Goal: Information Seeking & Learning: Learn about a topic

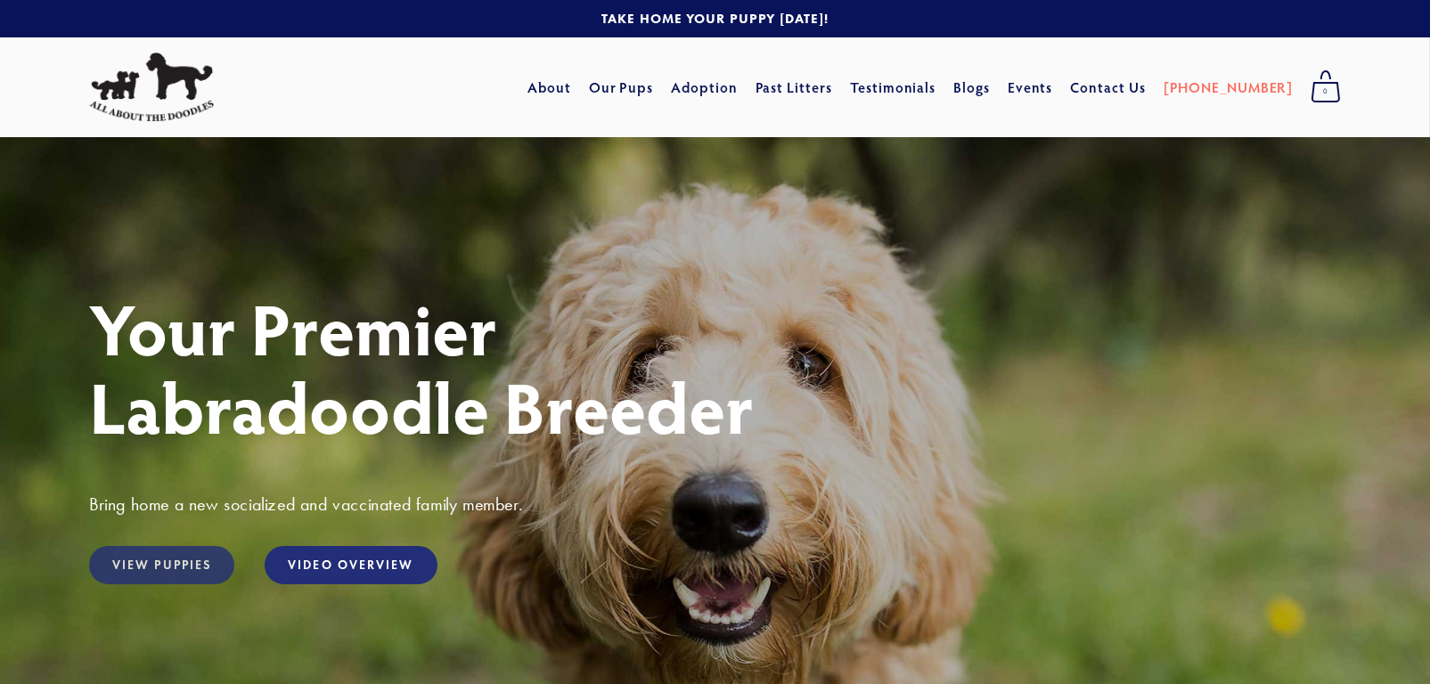
click at [162, 563] on link "View Puppies" at bounding box center [161, 565] width 145 height 38
click at [651, 88] on link "Our Pups" at bounding box center [621, 87] width 65 height 32
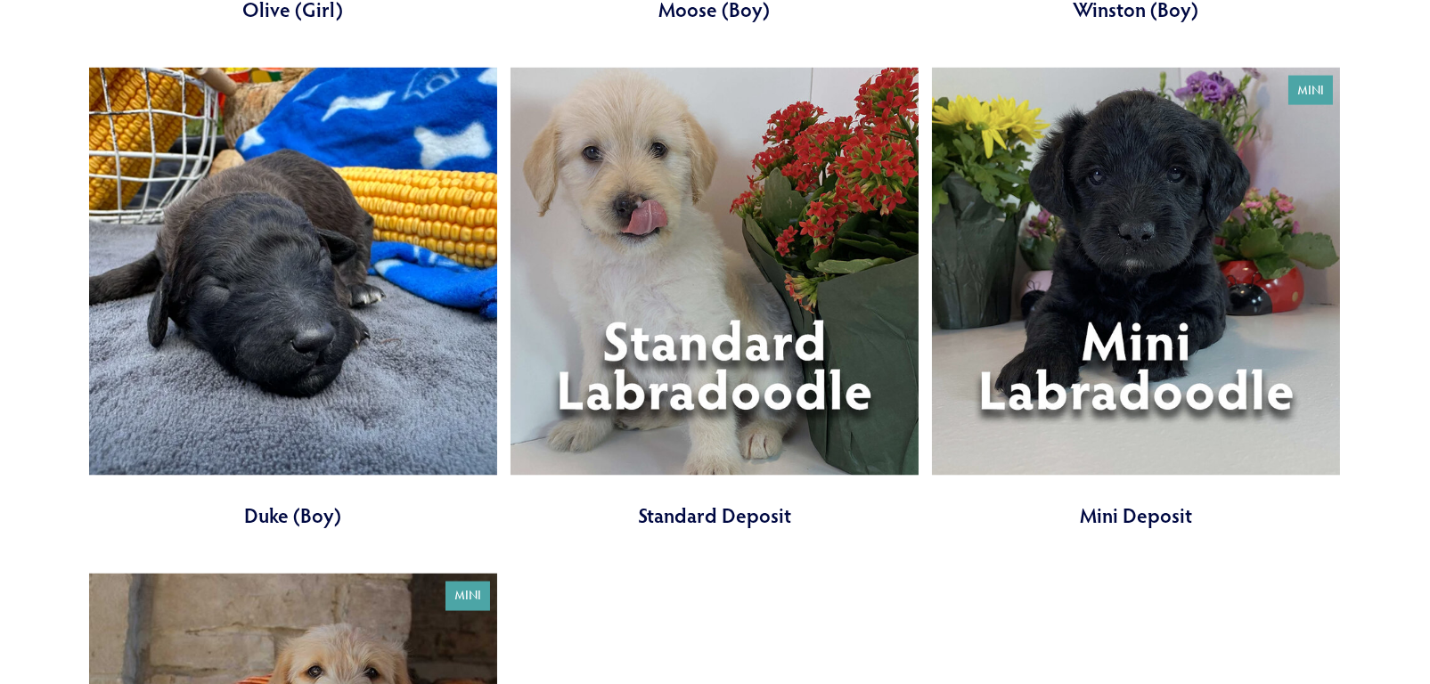
scroll to position [6682, 0]
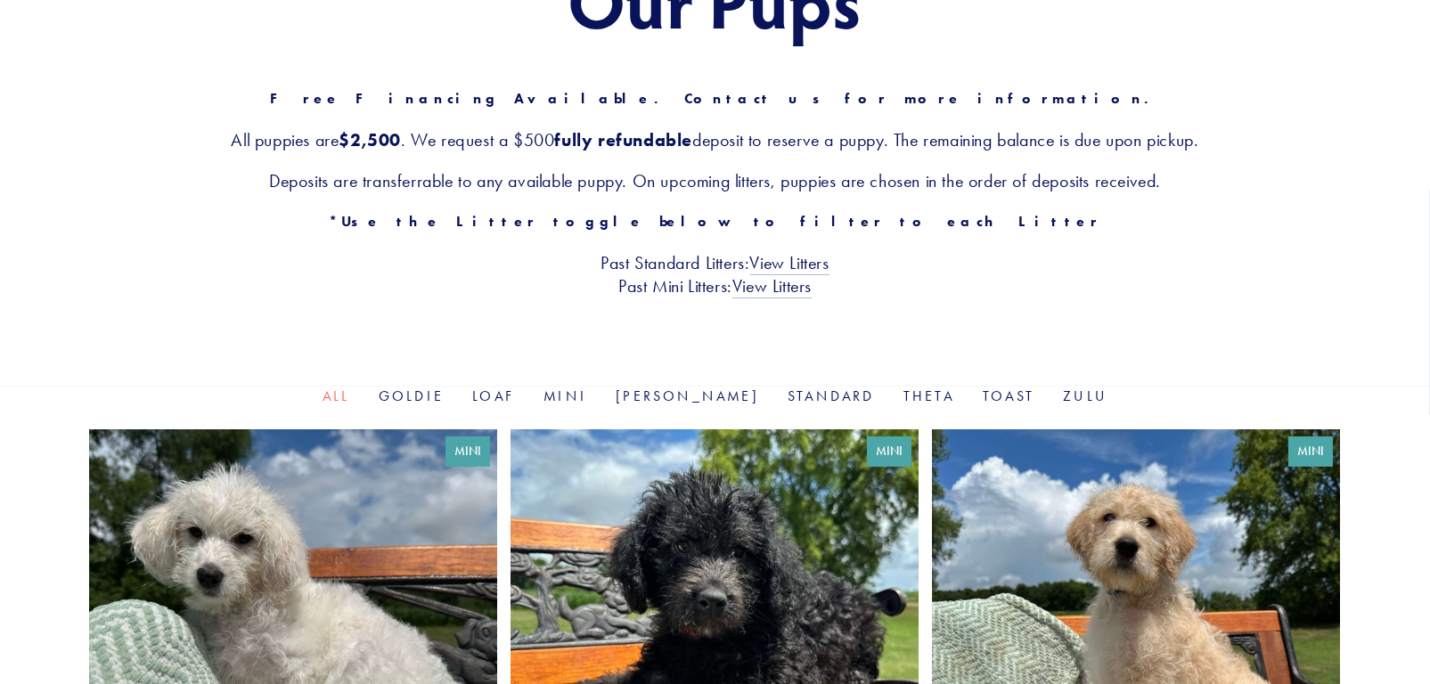
scroll to position [267, 0]
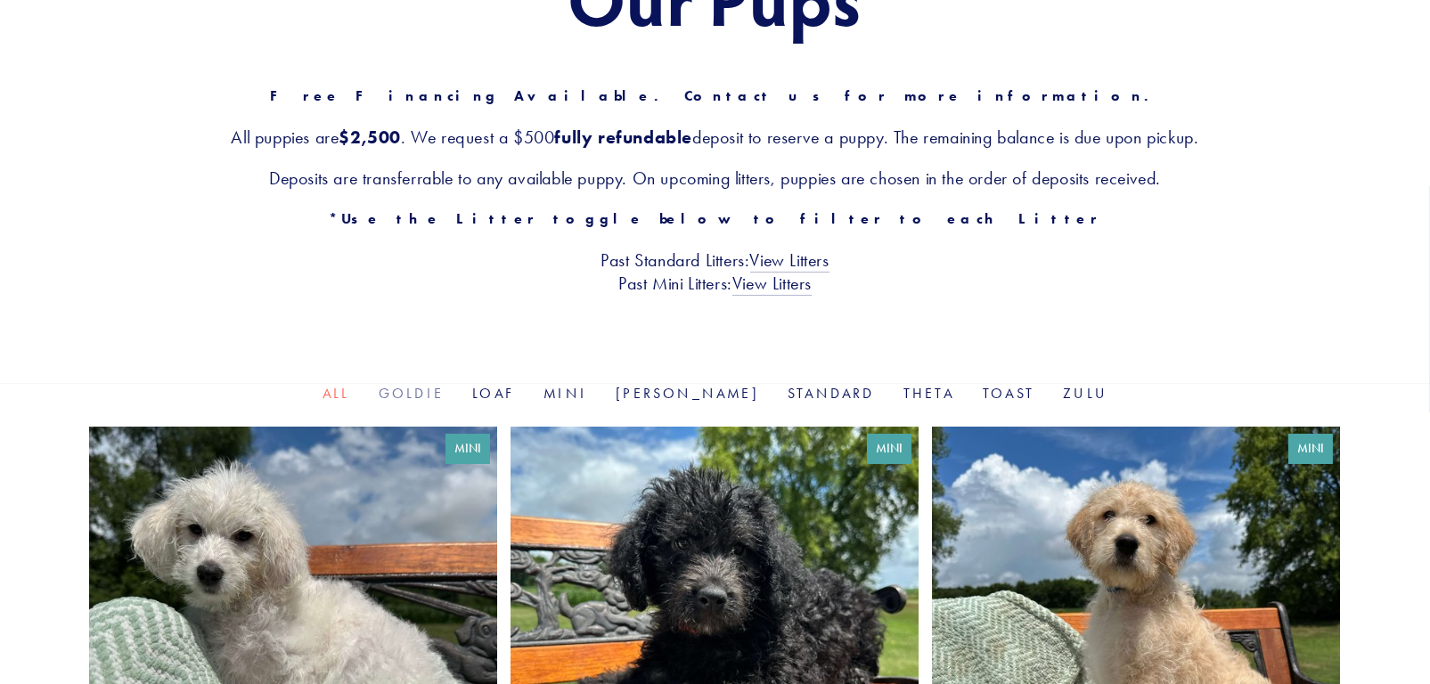
click at [444, 396] on link "Goldie" at bounding box center [411, 393] width 65 height 17
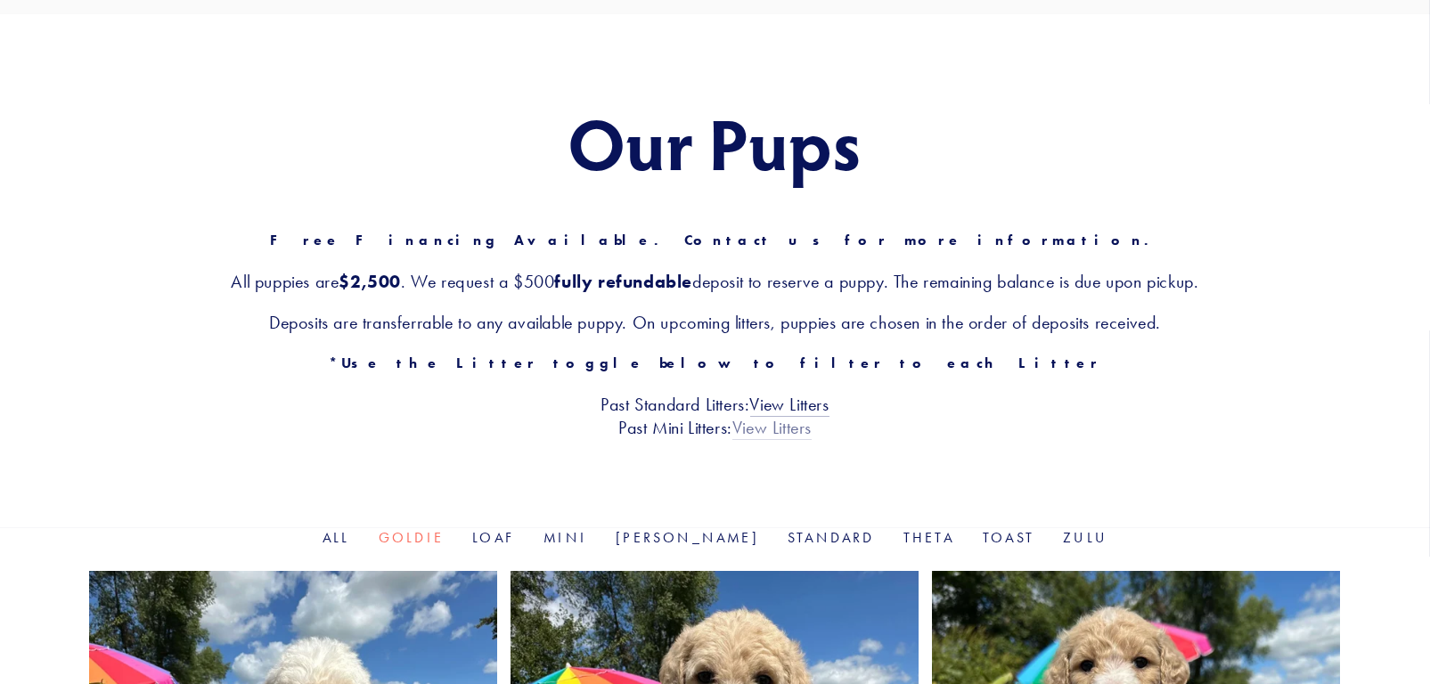
scroll to position [445, 0]
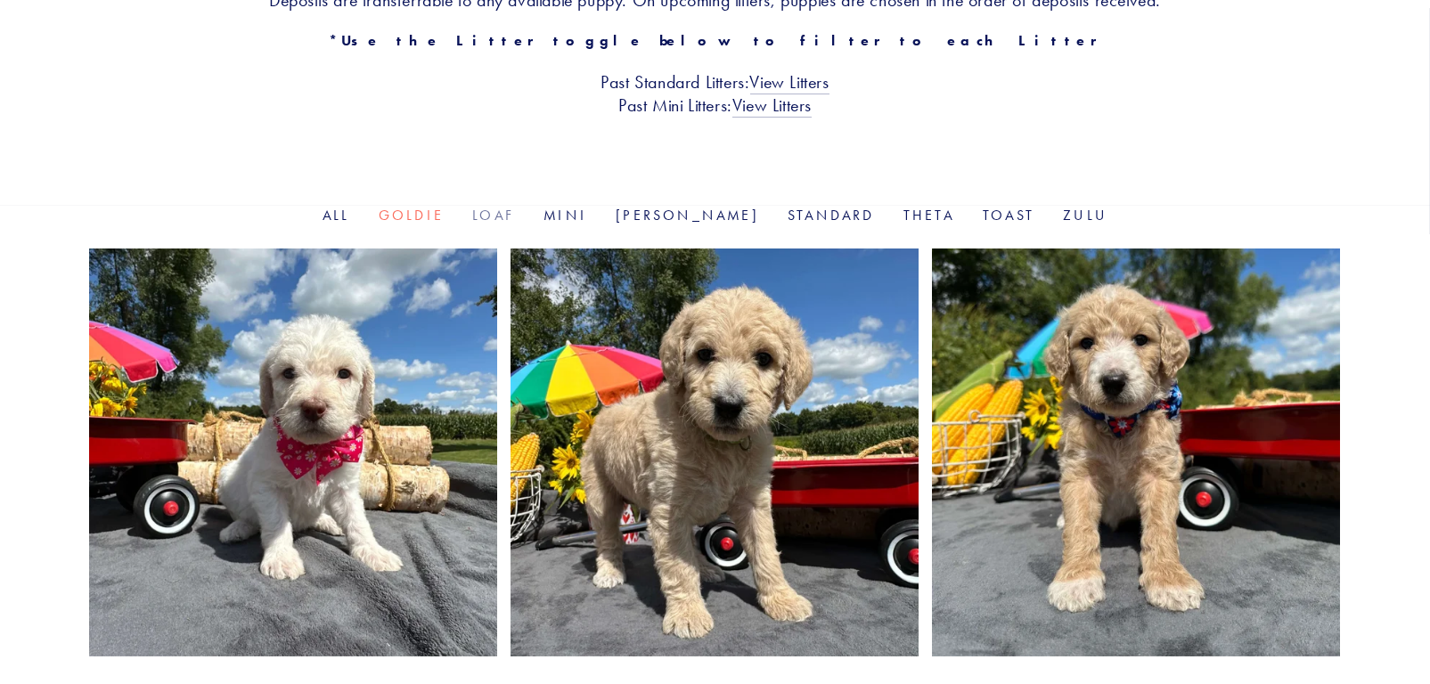
click at [515, 211] on link "Loaf" at bounding box center [493, 215] width 43 height 17
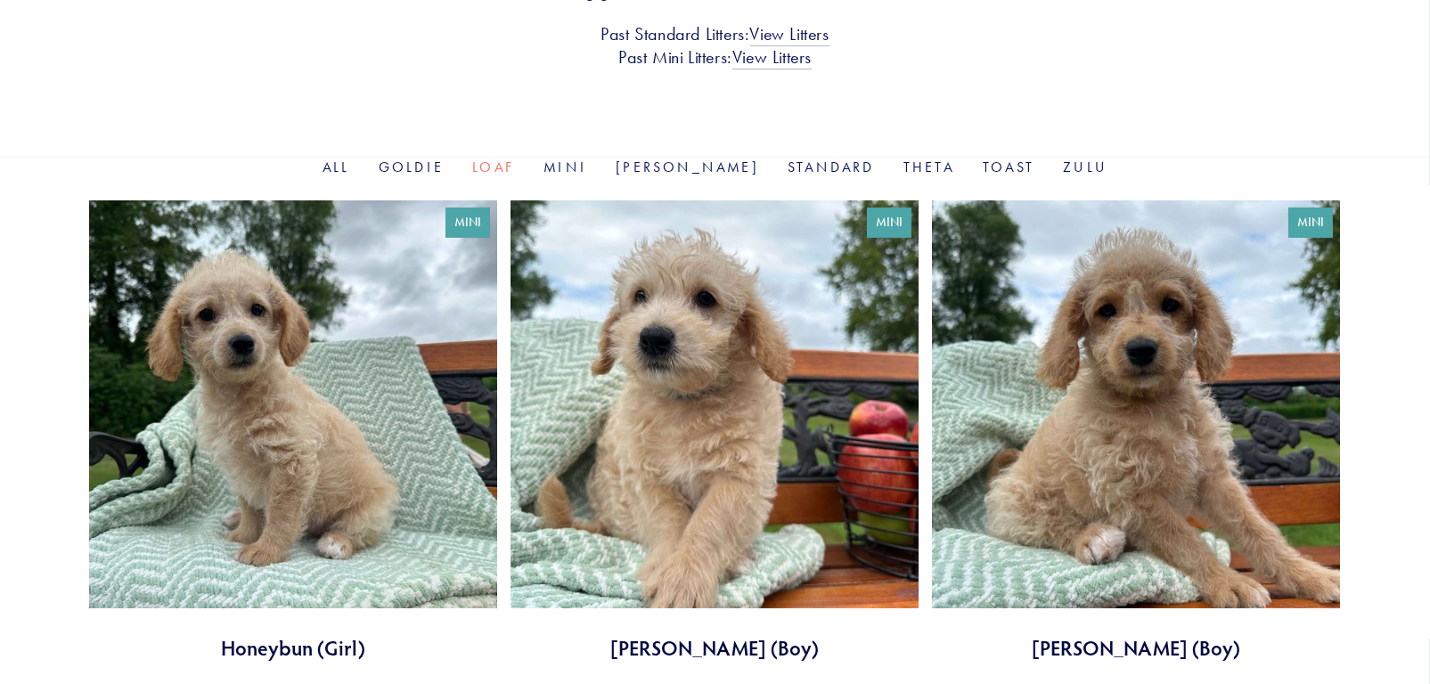
scroll to position [445, 0]
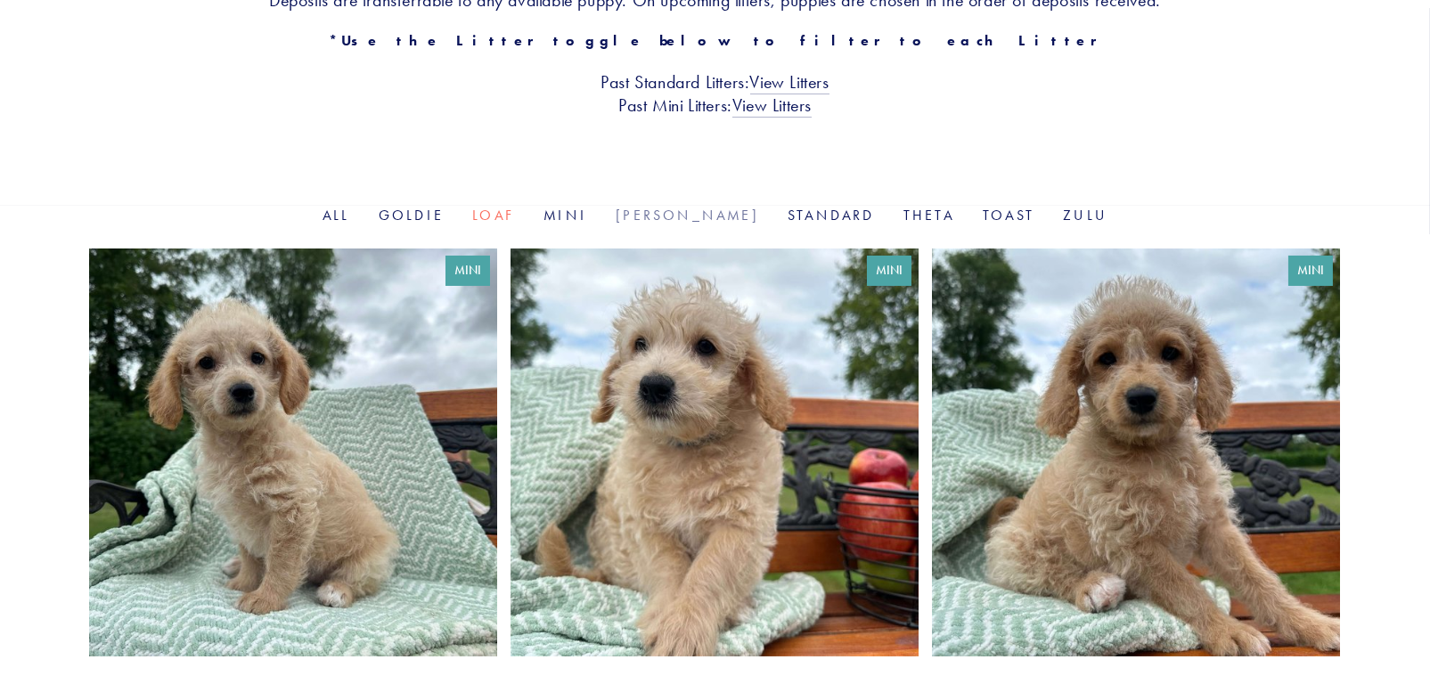
click at [665, 215] on link "[PERSON_NAME]" at bounding box center [687, 215] width 143 height 17
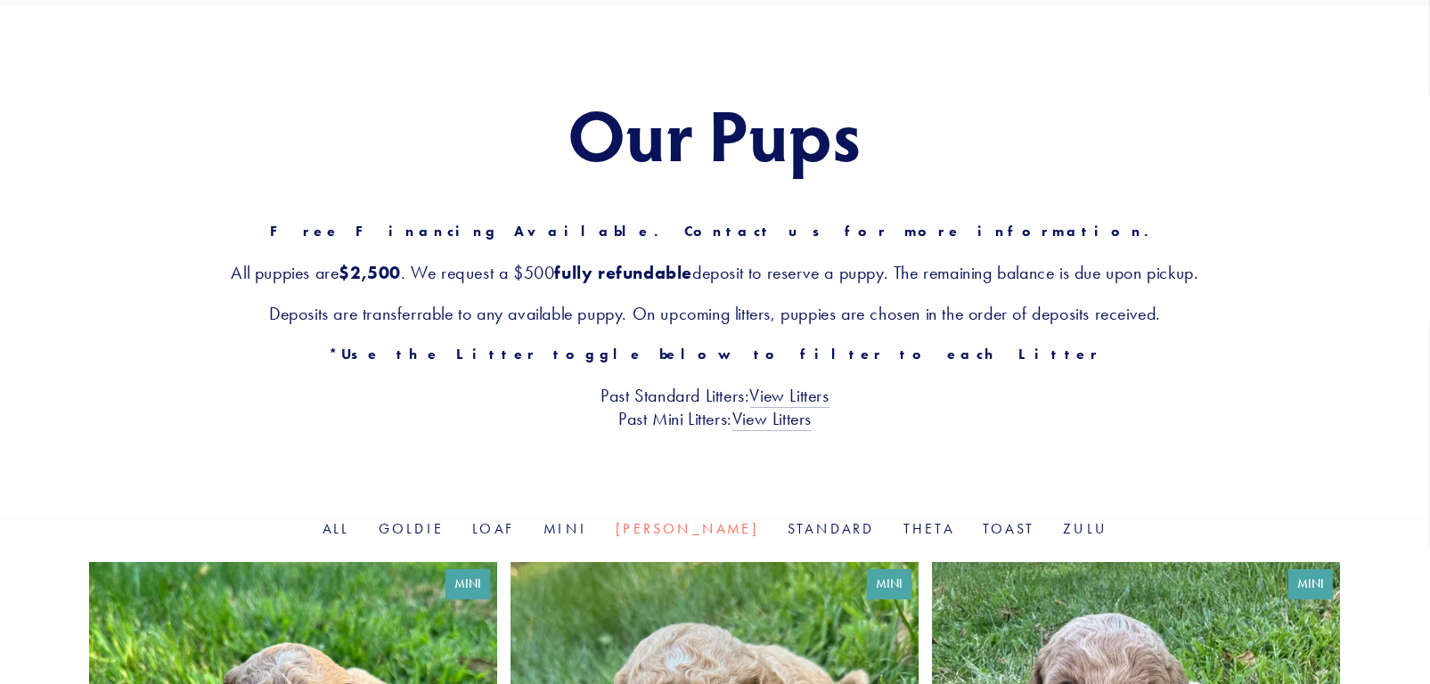
scroll to position [445, 0]
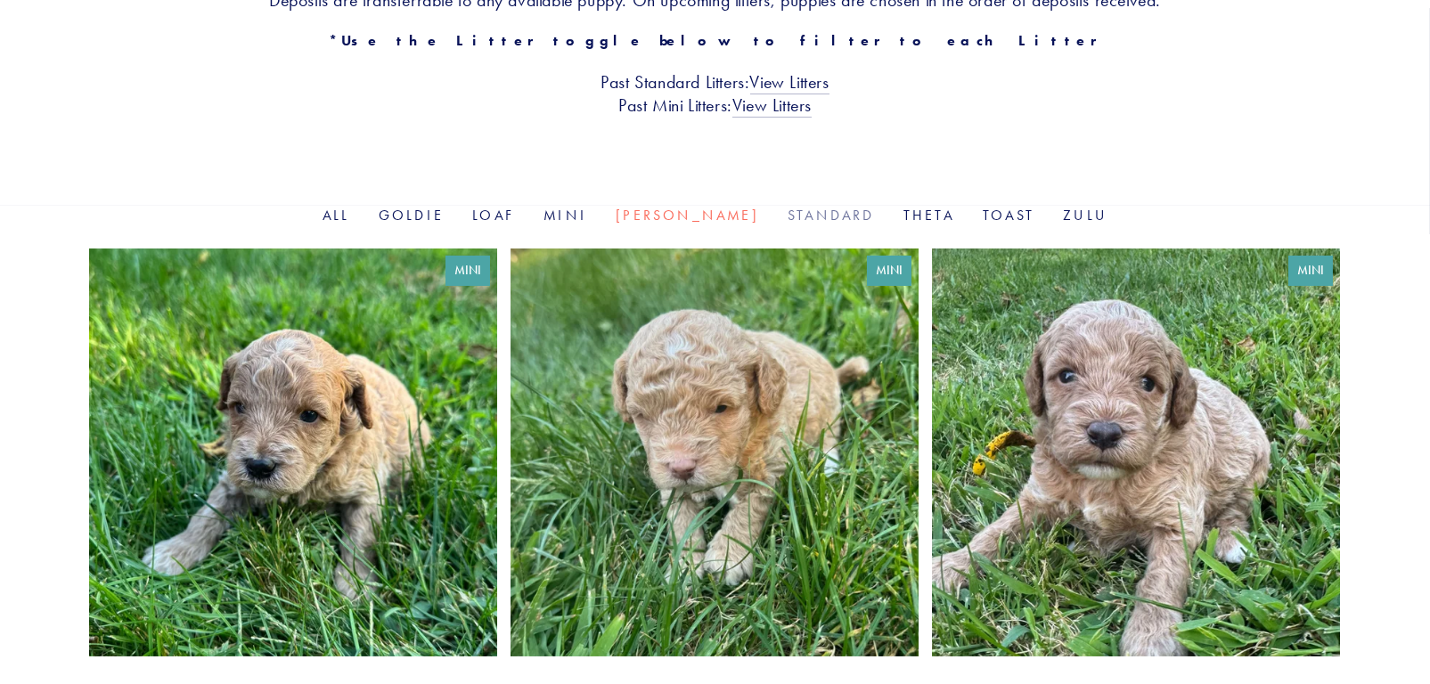
click at [797, 222] on link "Standard" at bounding box center [831, 215] width 87 height 17
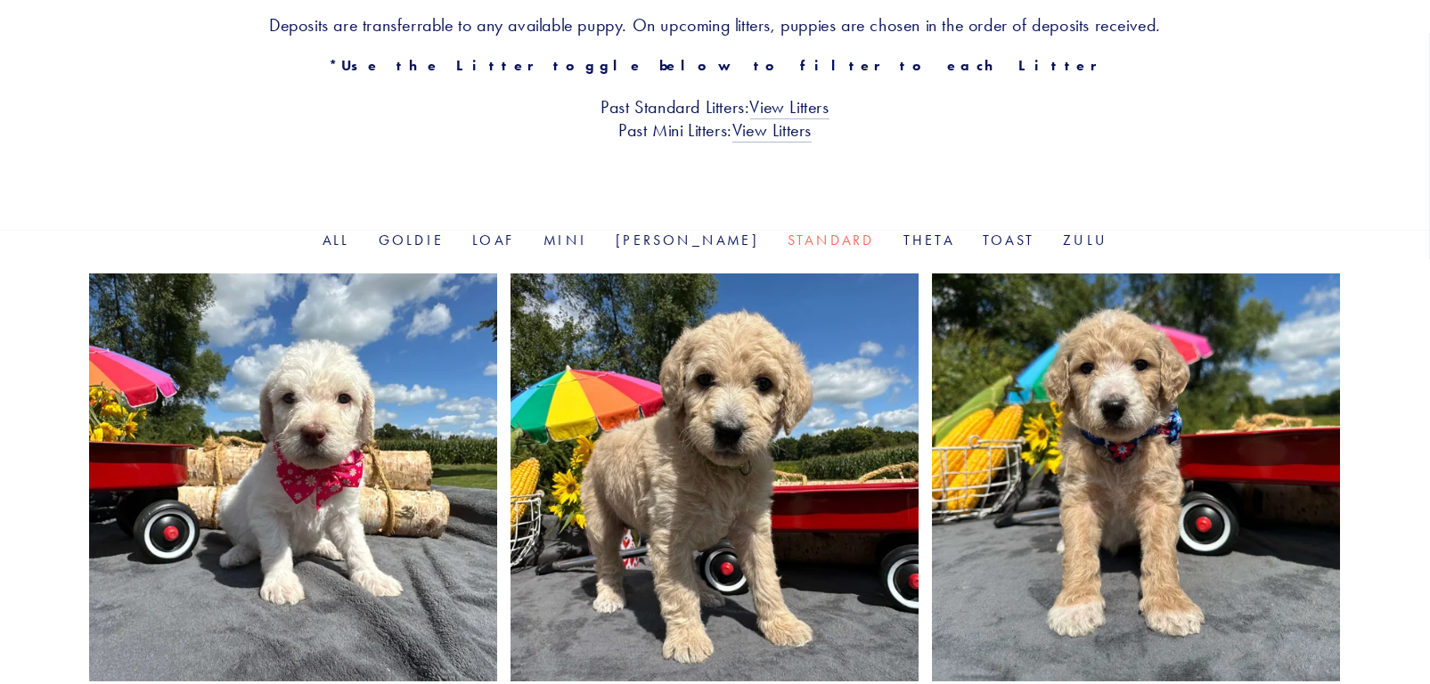
scroll to position [445, 0]
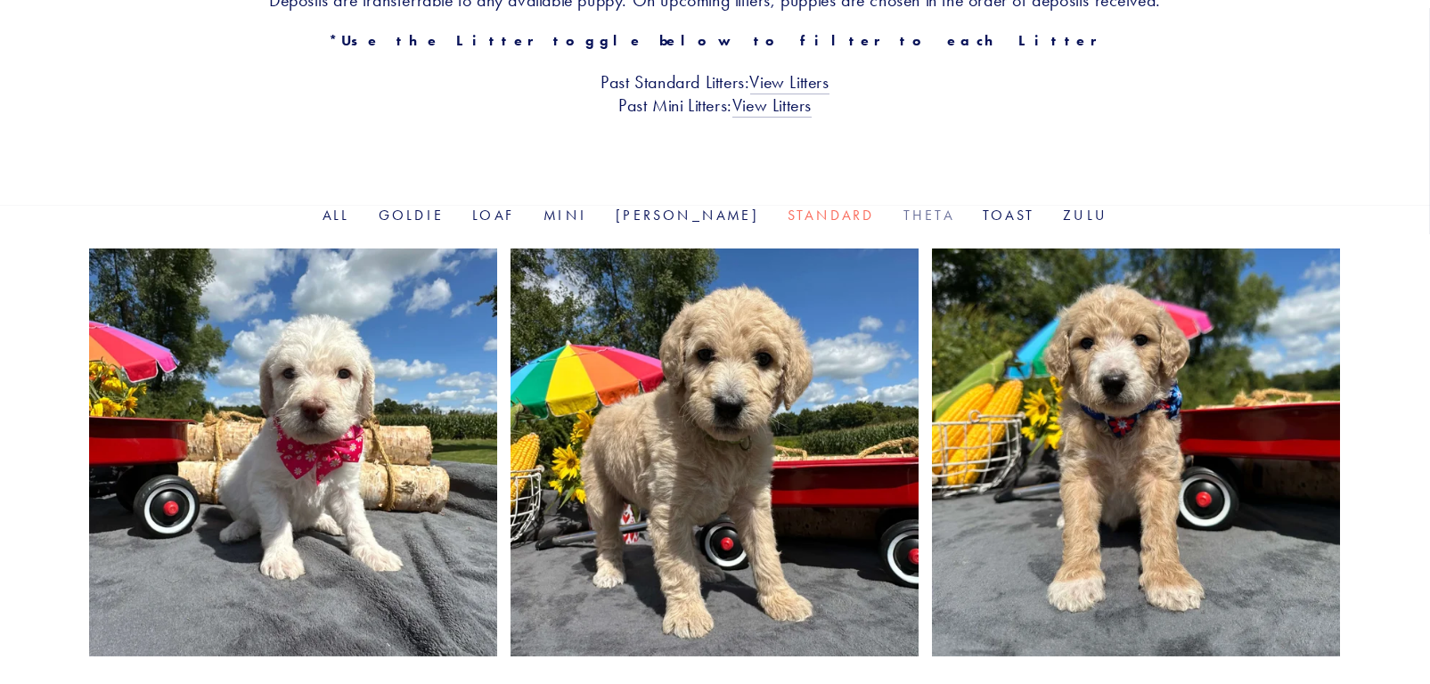
click at [903, 216] on link "Theta" at bounding box center [928, 215] width 51 height 17
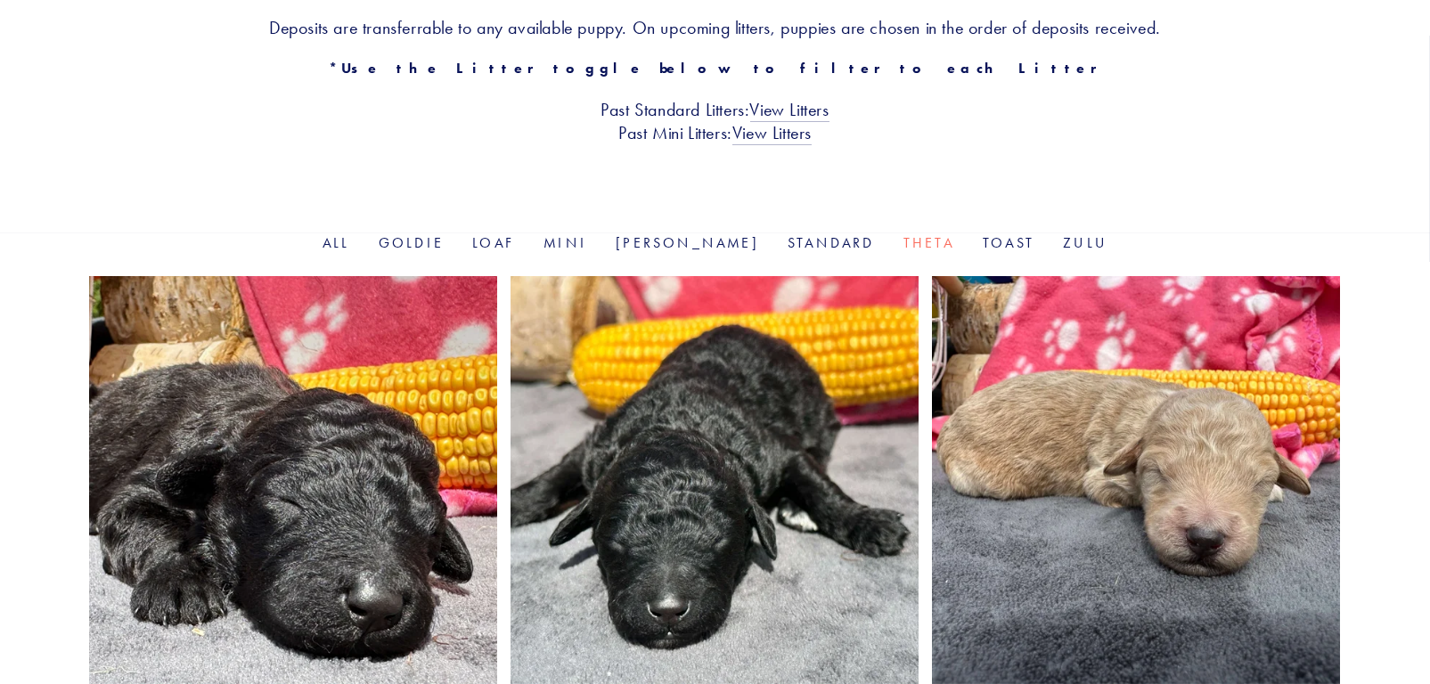
scroll to position [445, 0]
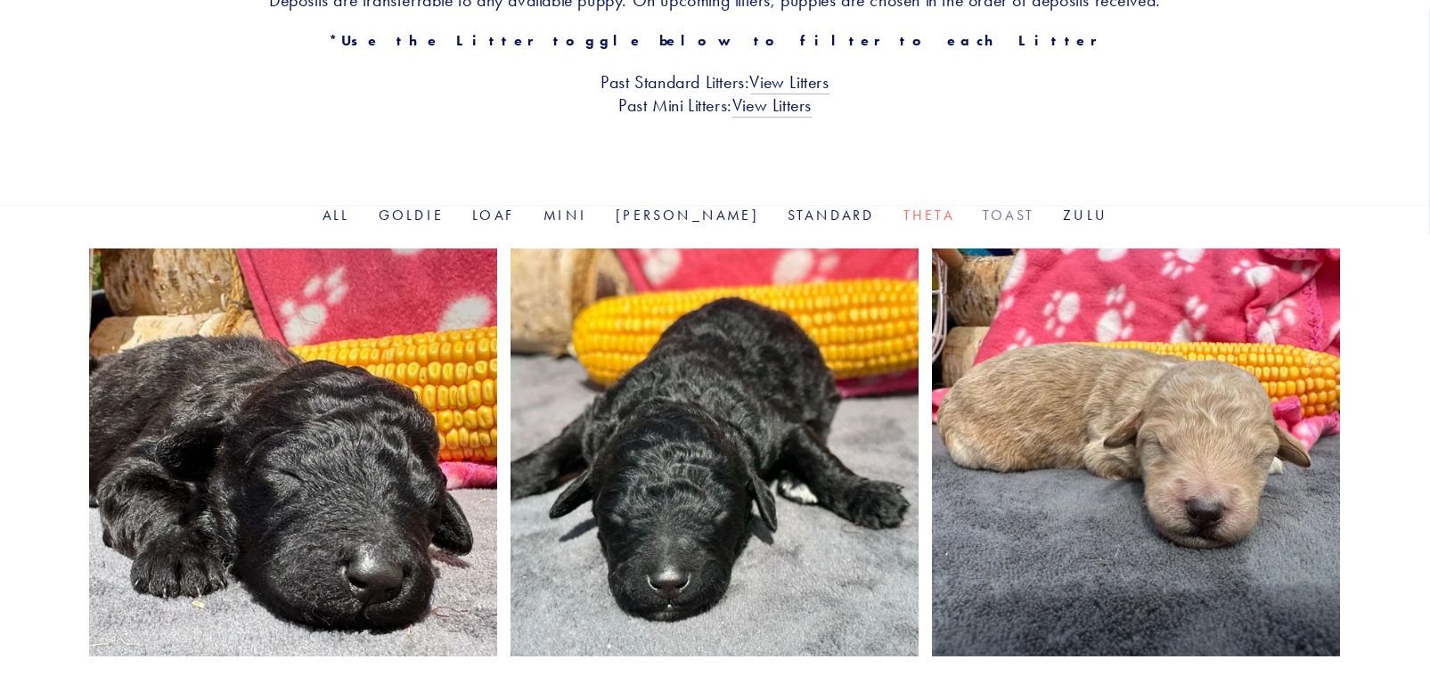
click at [983, 219] on link "Toast" at bounding box center [1009, 215] width 52 height 17
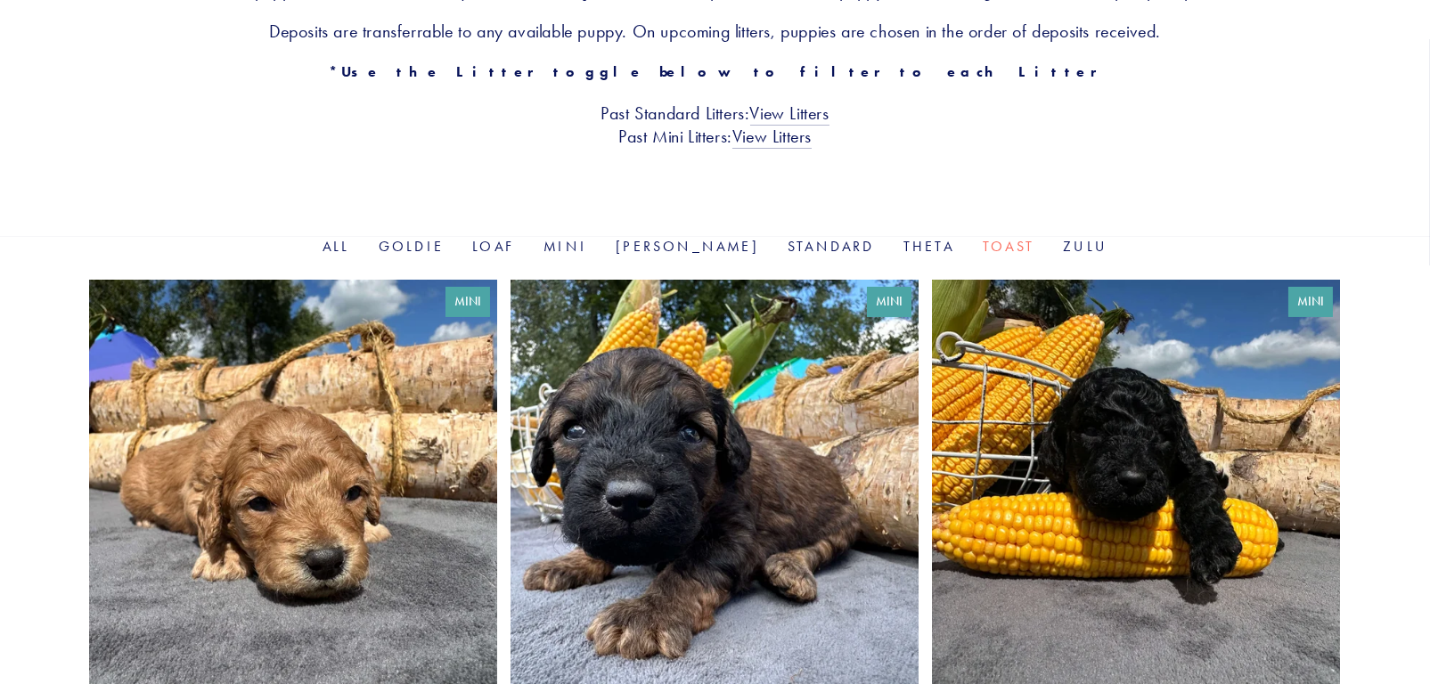
scroll to position [445, 0]
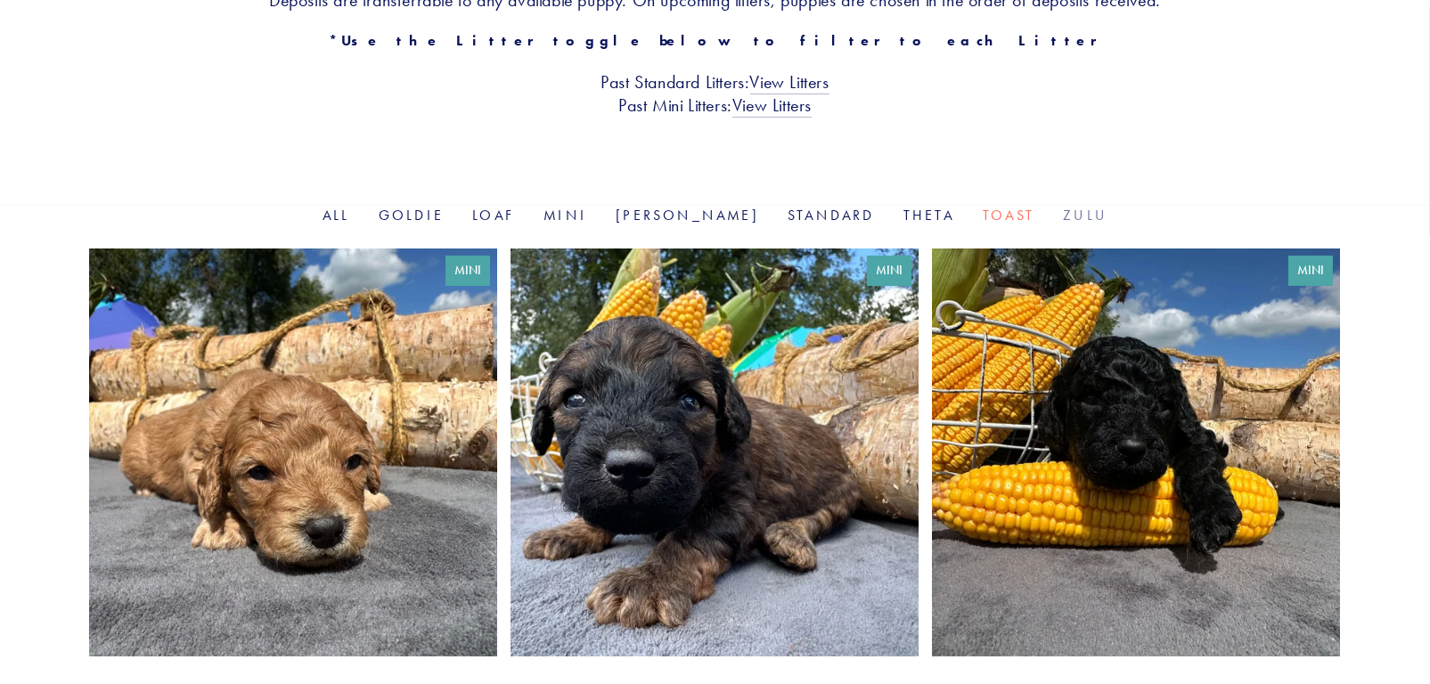
click at [1063, 218] on link "Zulu" at bounding box center [1085, 215] width 45 height 17
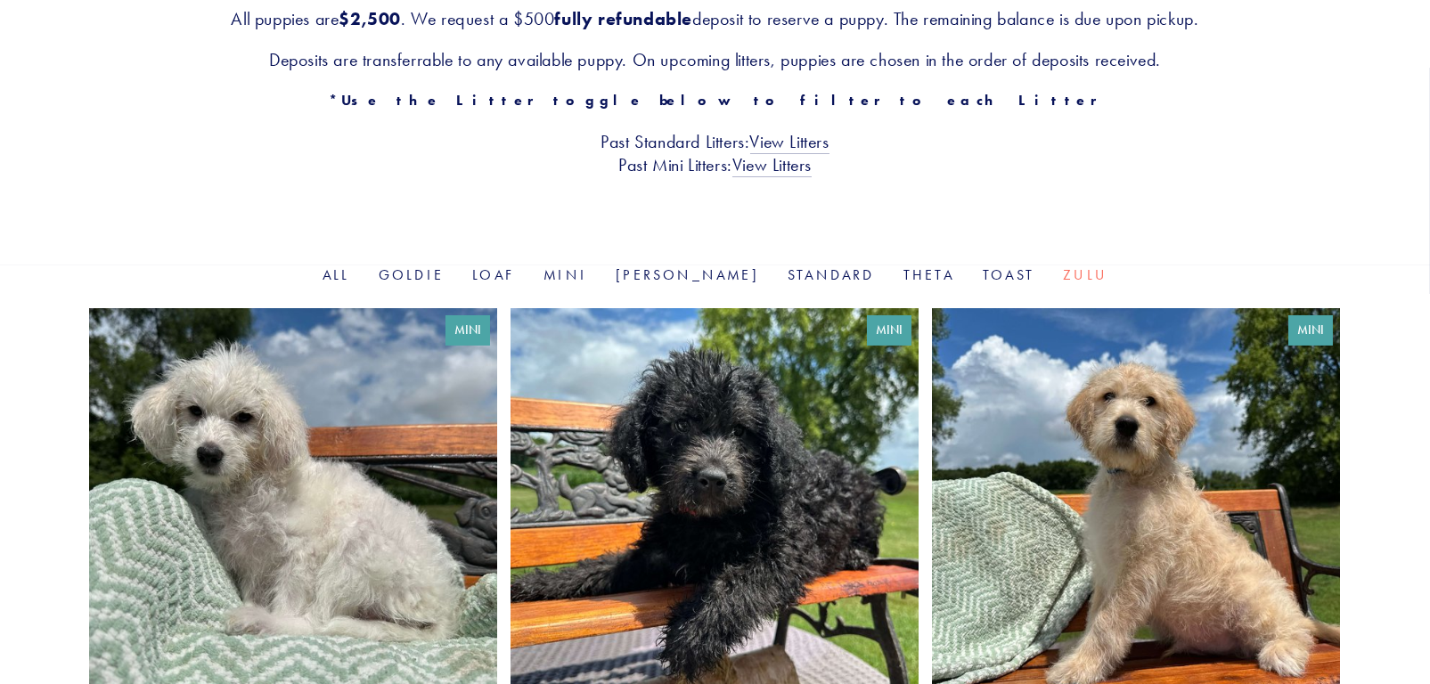
scroll to position [356, 0]
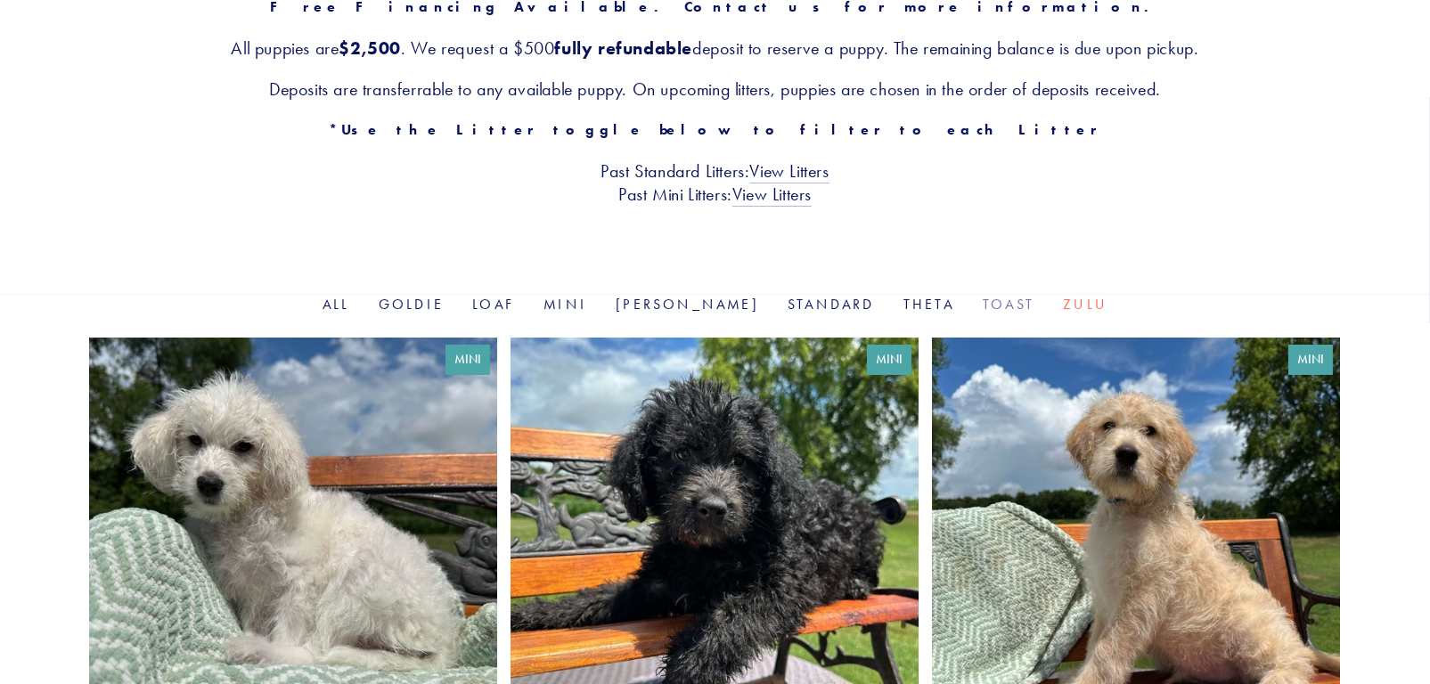
click at [983, 304] on link "Toast" at bounding box center [1009, 304] width 52 height 17
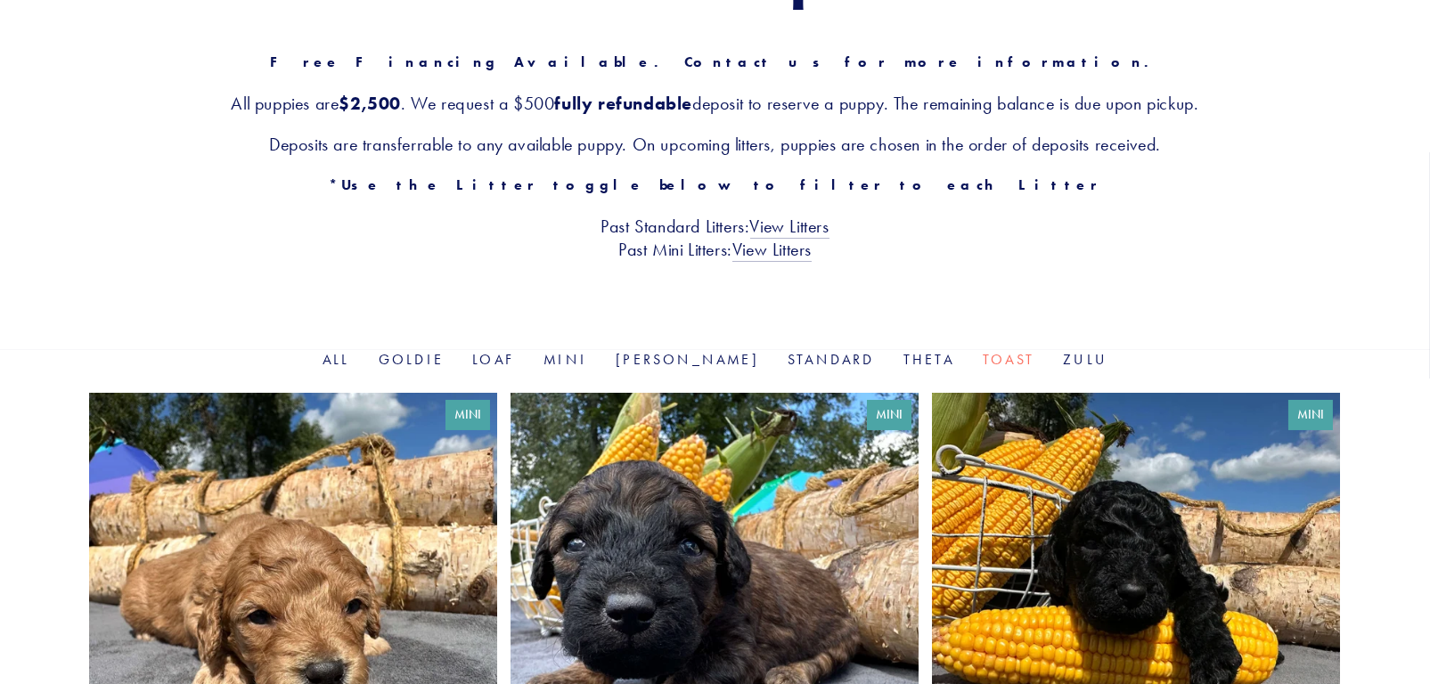
scroll to position [356, 0]
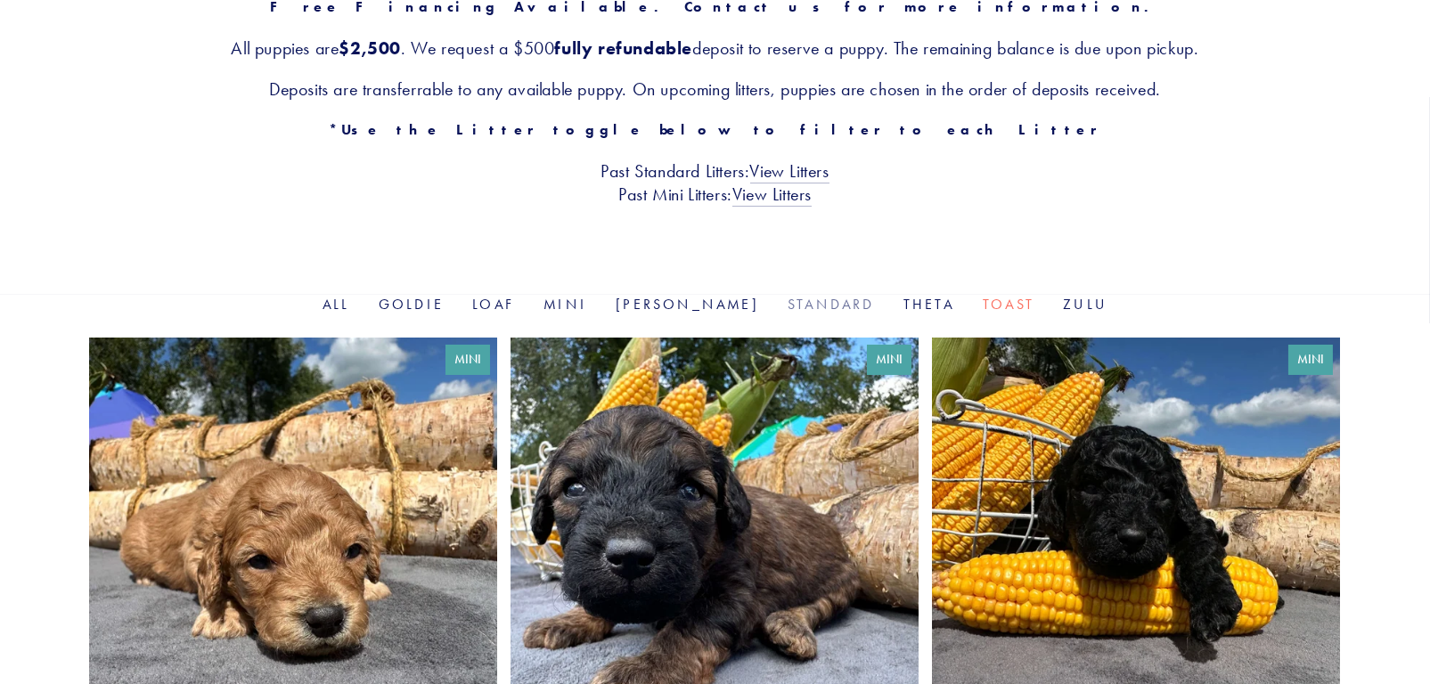
click at [797, 306] on link "Standard" at bounding box center [831, 304] width 87 height 17
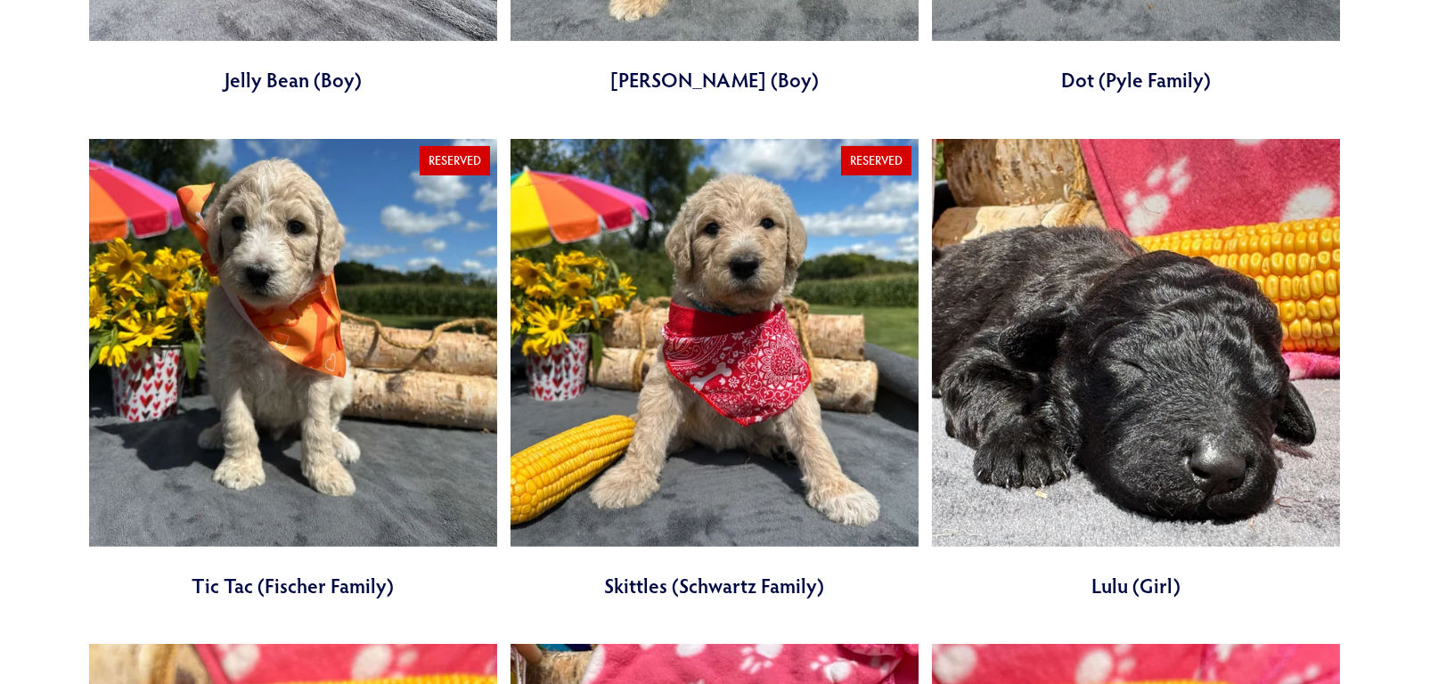
scroll to position [1604, 0]
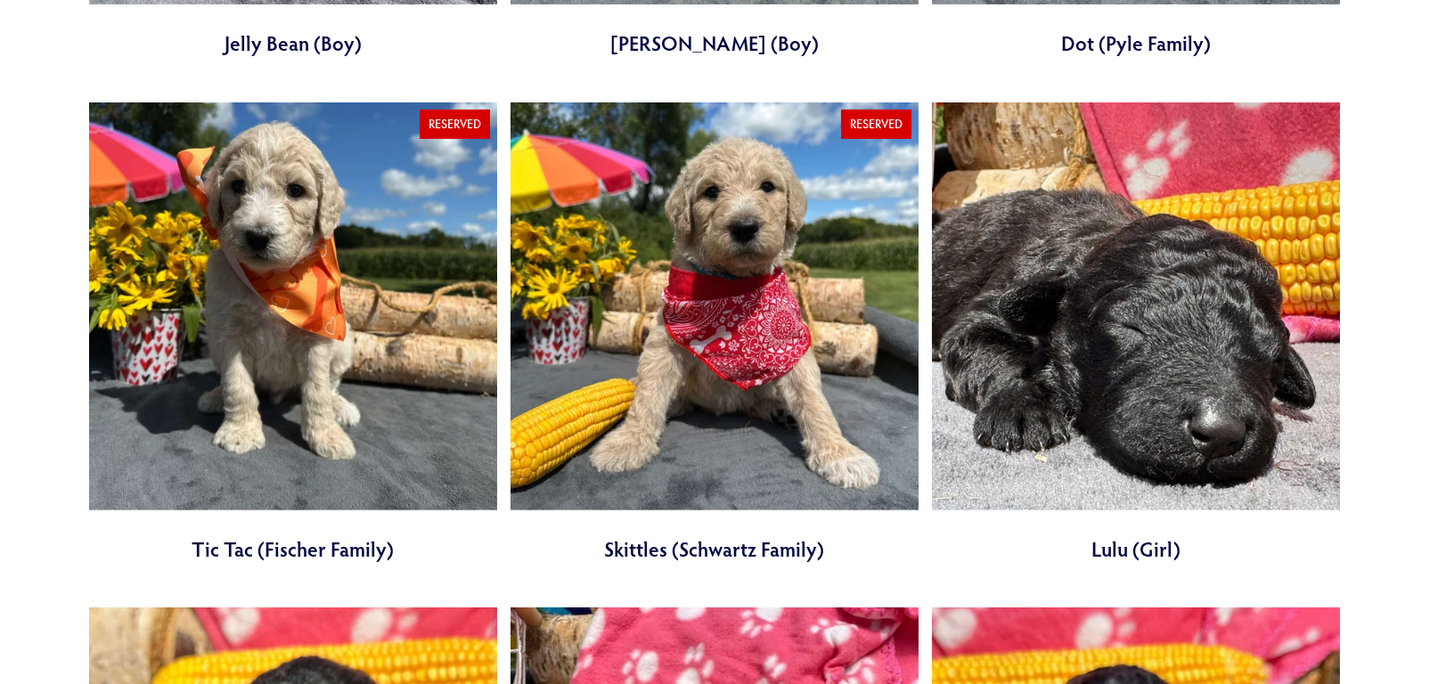
click at [1149, 451] on link at bounding box center [1136, 333] width 408 height 462
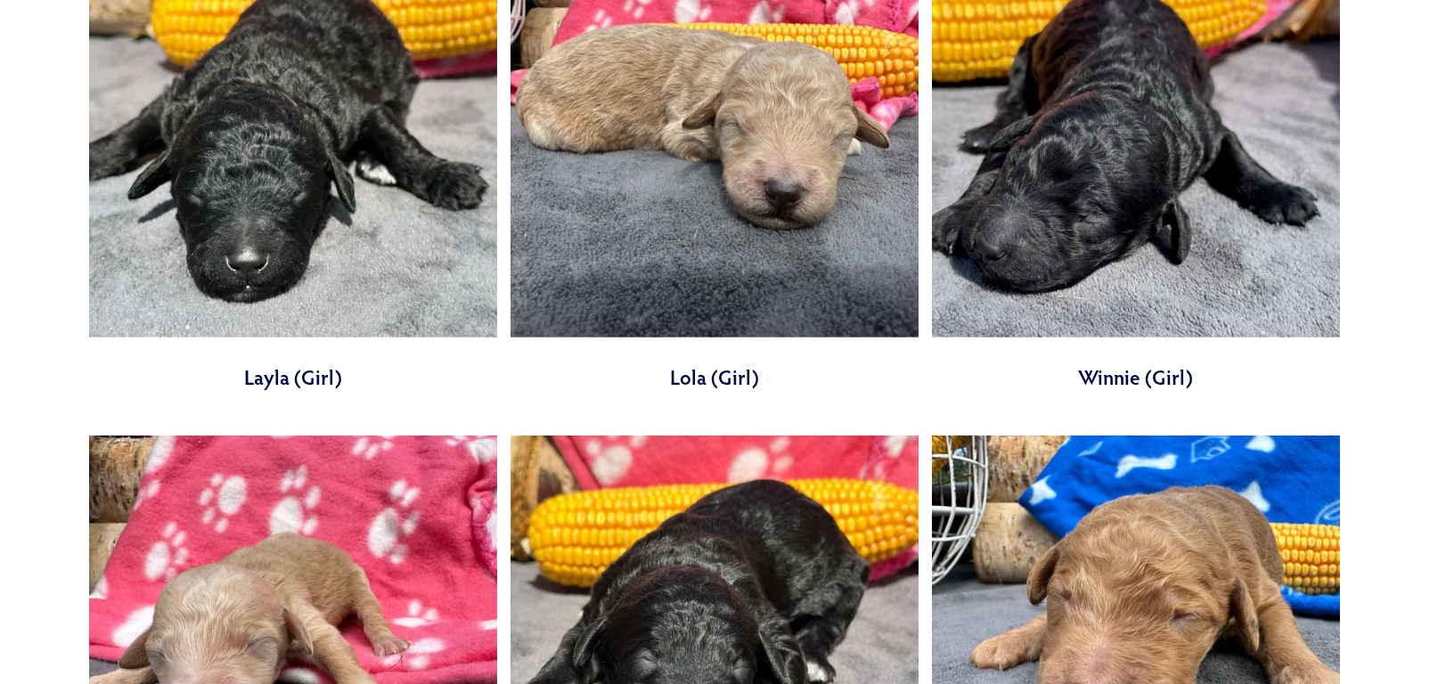
scroll to position [2316, 0]
